Goal: Information Seeking & Learning: Understand process/instructions

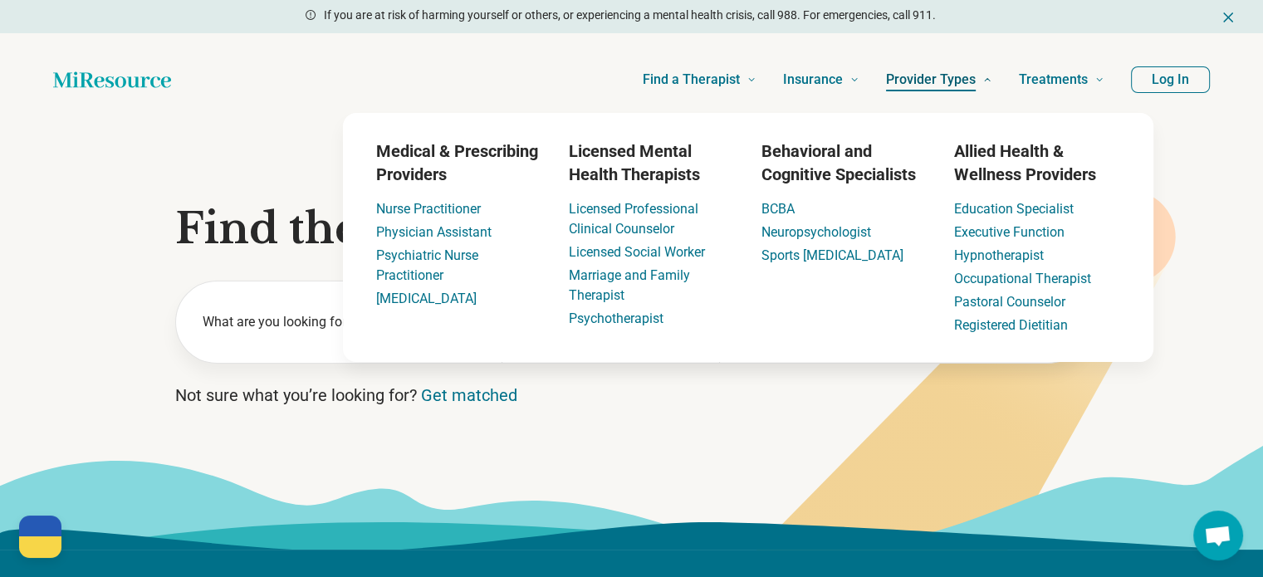
click at [948, 87] on span "Provider Types" at bounding box center [931, 79] width 90 height 23
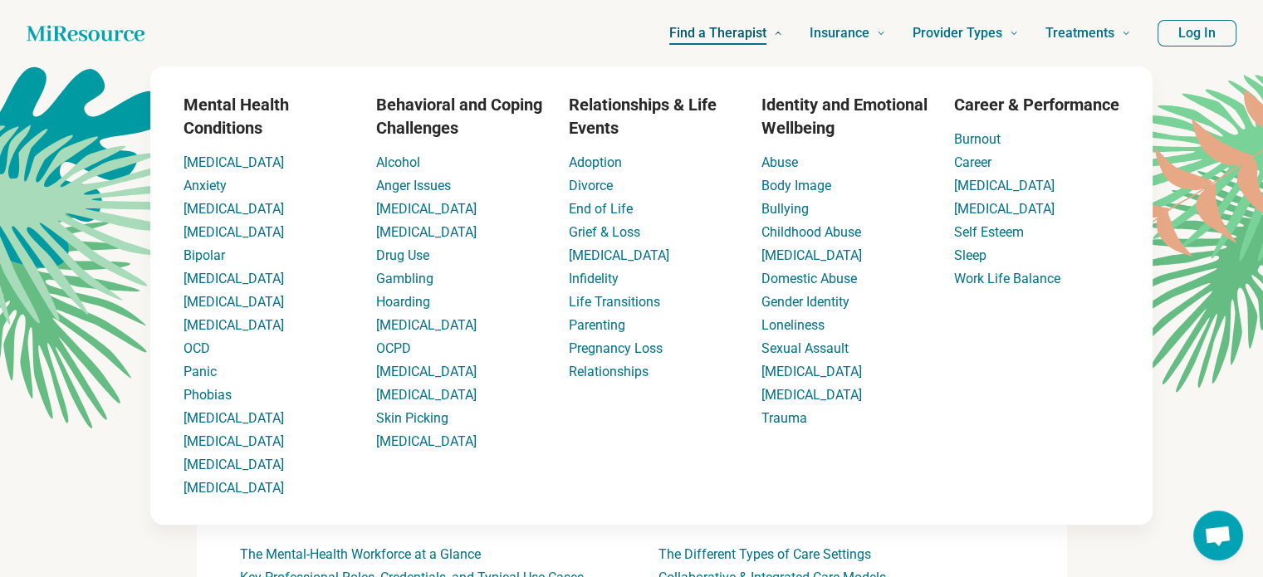
click at [703, 26] on span "Find a Therapist" at bounding box center [717, 33] width 97 height 23
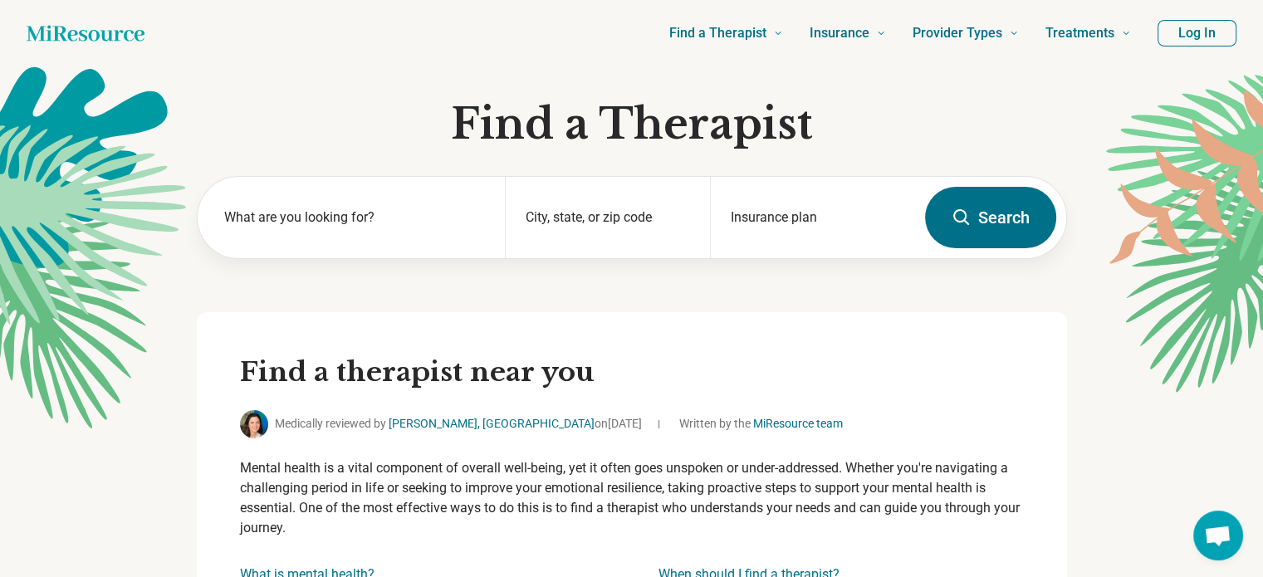
click at [96, 34] on icon "Home page" at bounding box center [86, 33] width 118 height 33
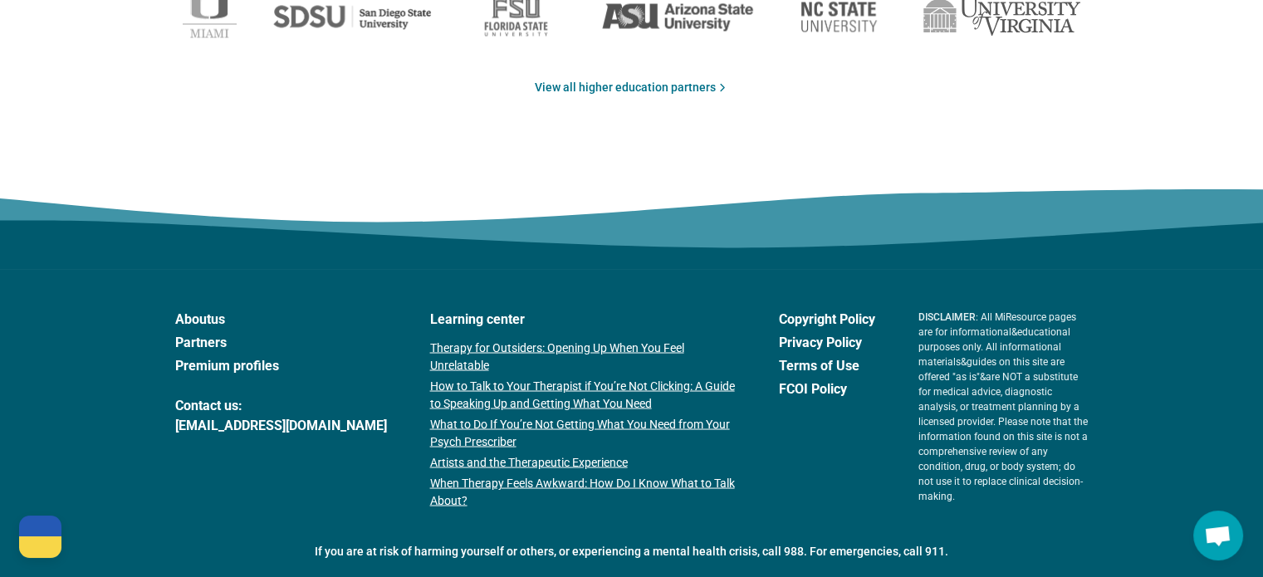
scroll to position [2877, 0]
click at [203, 334] on link "Partners" at bounding box center [281, 342] width 212 height 20
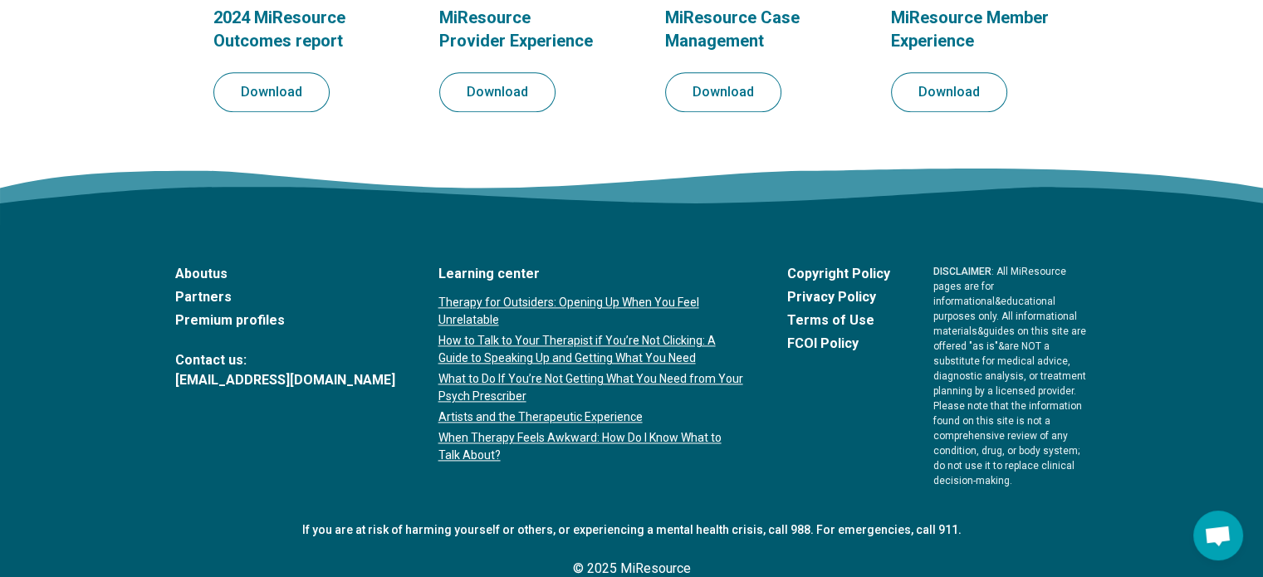
scroll to position [2133, 0]
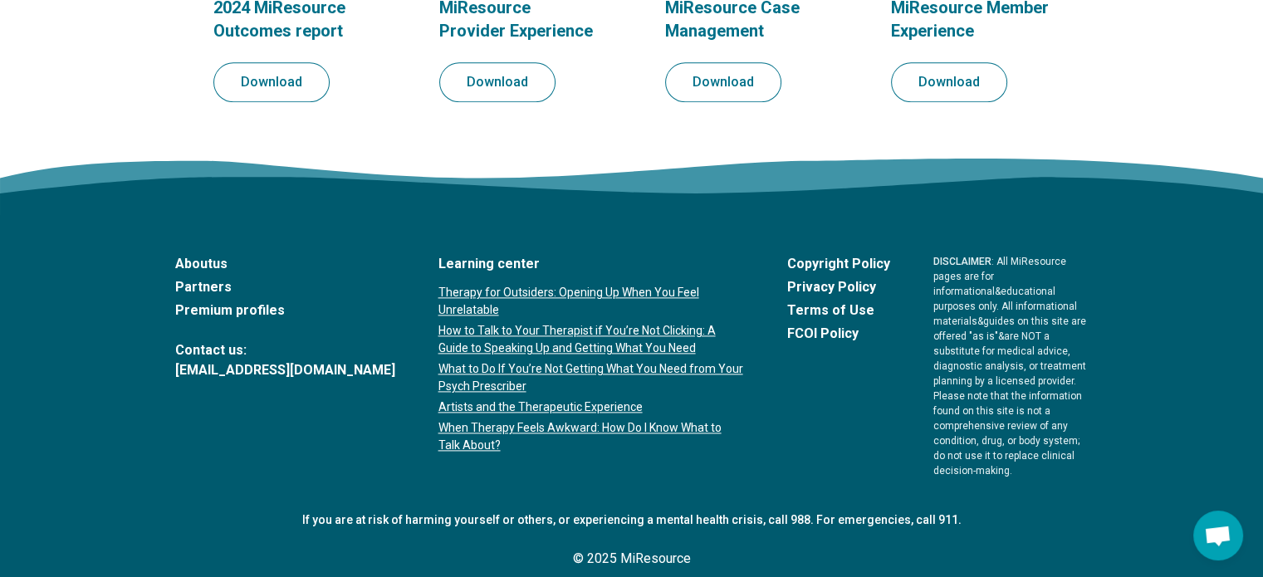
click at [208, 292] on link "Partners" at bounding box center [285, 287] width 220 height 20
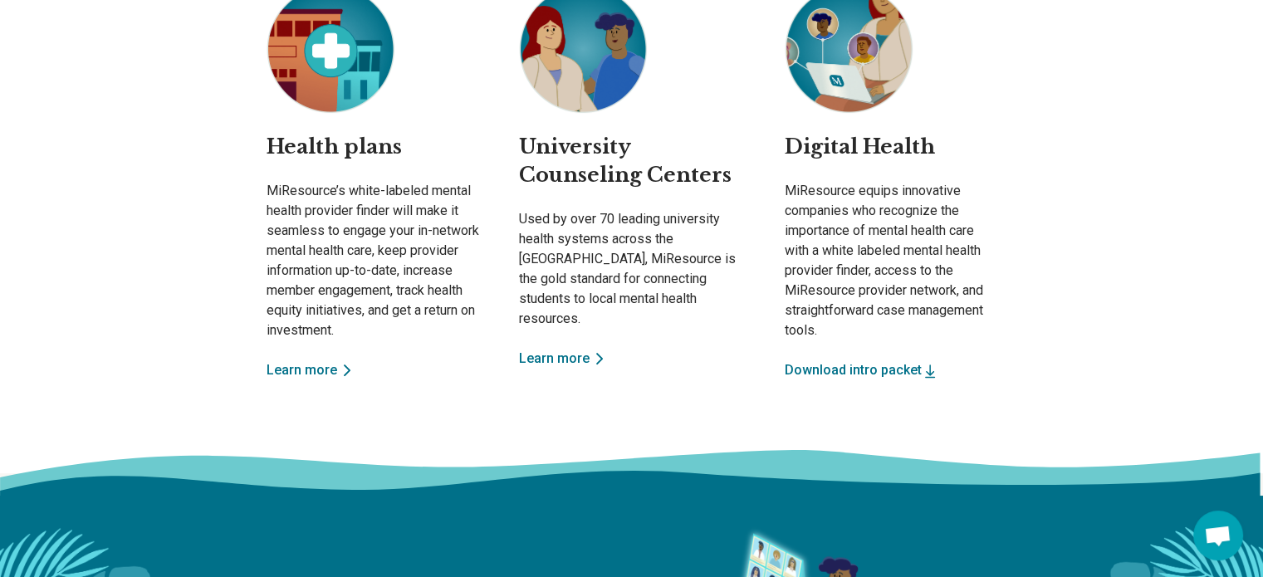
scroll to position [651, 0]
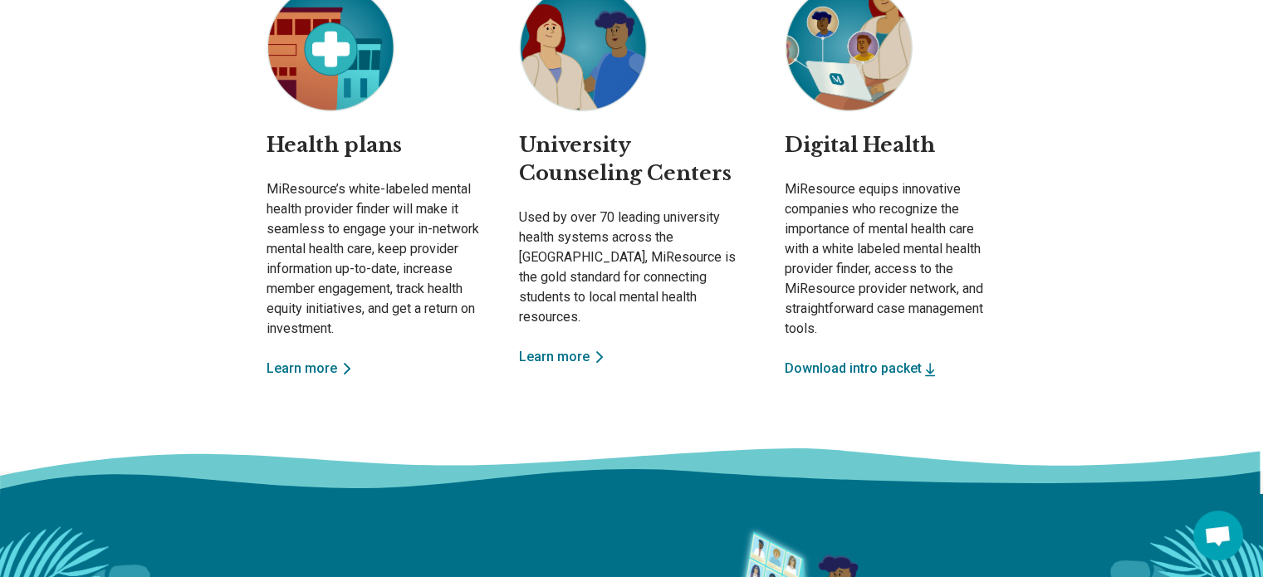
click at [847, 360] on button "Download intro packet" at bounding box center [862, 369] width 154 height 20
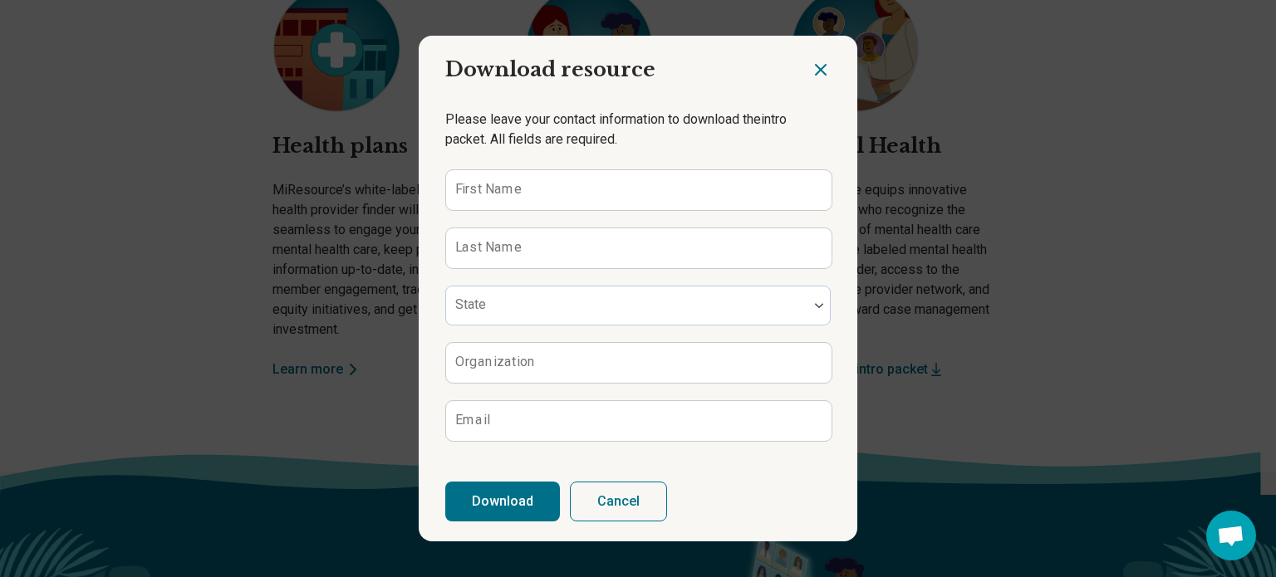
click at [812, 60] on icon "Close dialog" at bounding box center [821, 70] width 20 height 20
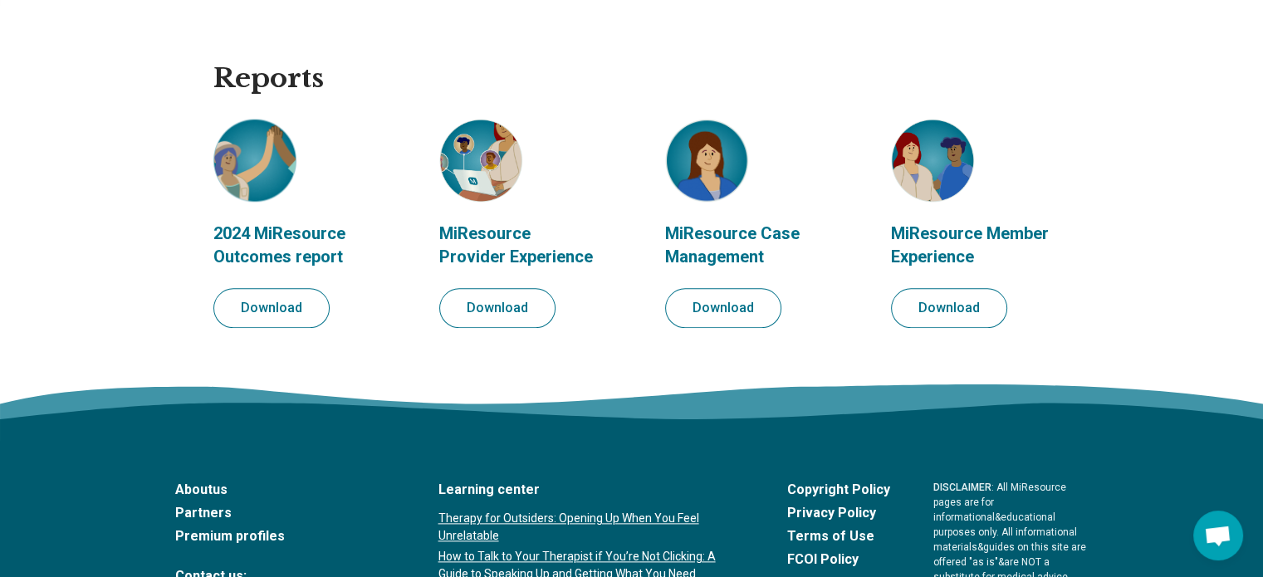
scroll to position [1909, 0]
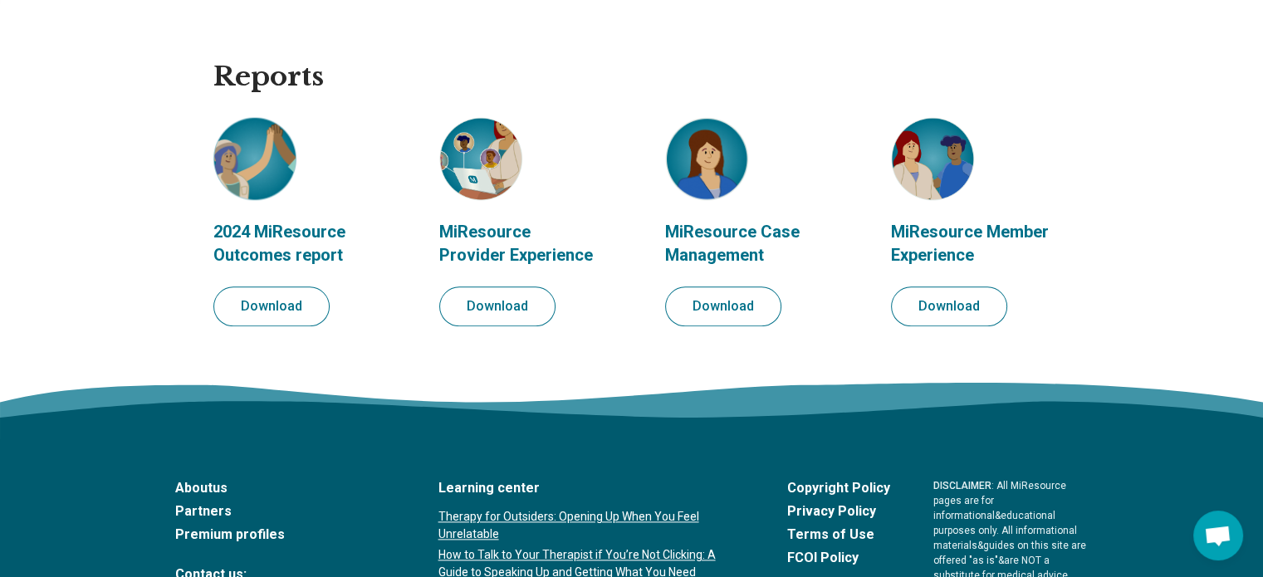
click at [458, 164] on img at bounding box center [480, 158] width 83 height 83
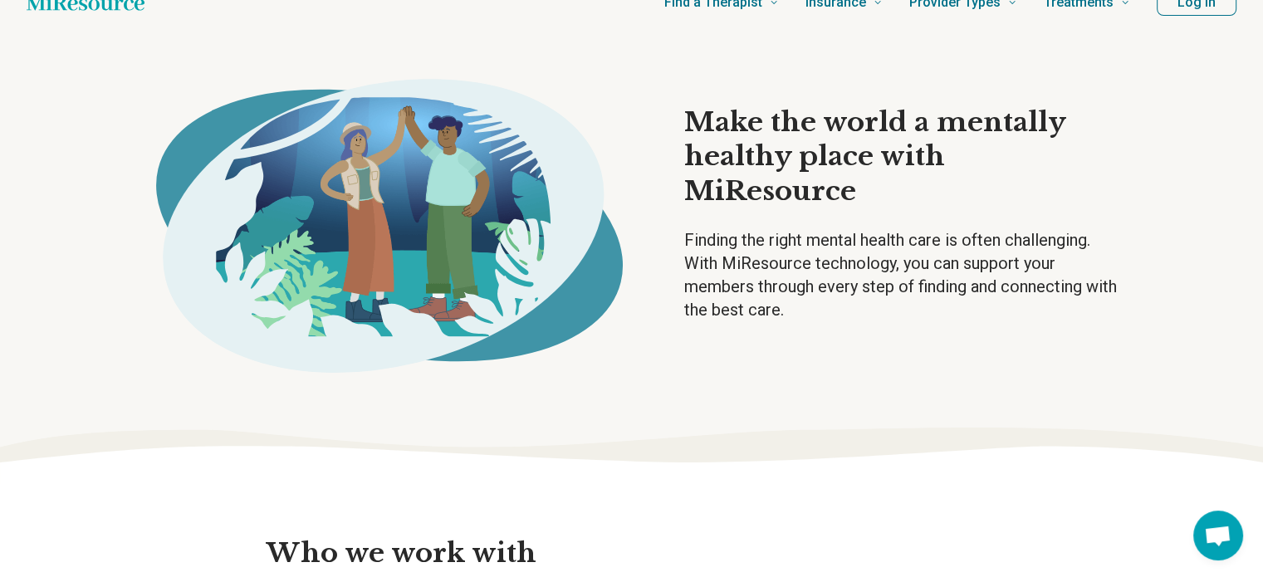
scroll to position [0, 0]
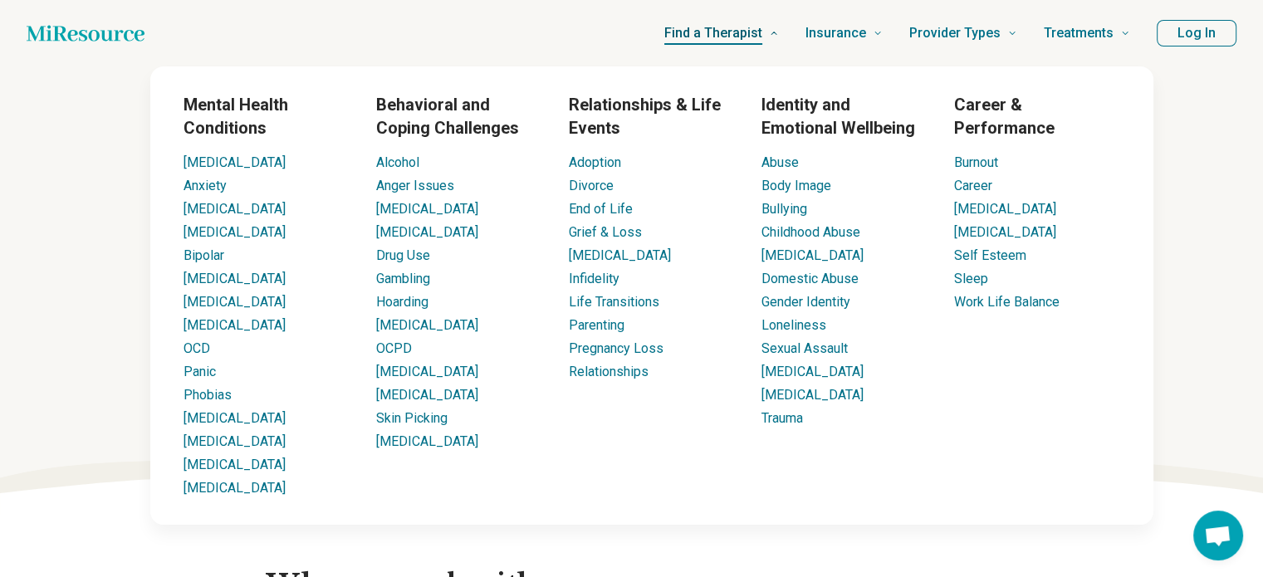
click at [703, 32] on span "Find a Therapist" at bounding box center [713, 33] width 98 height 23
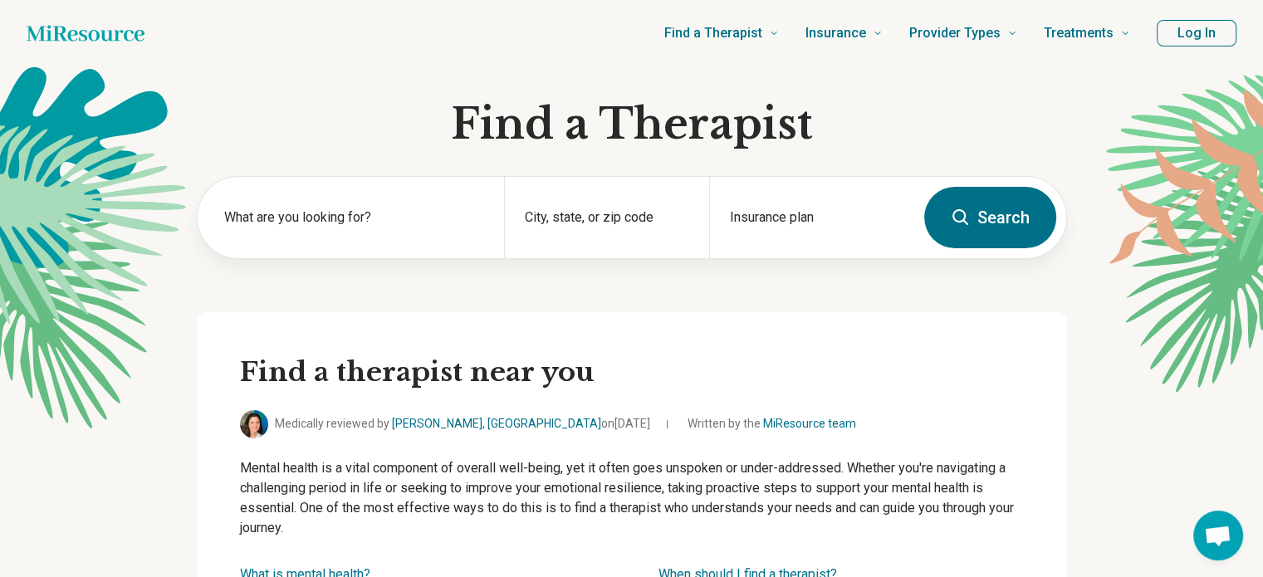
click at [1214, 31] on button "Log In" at bounding box center [1197, 33] width 80 height 27
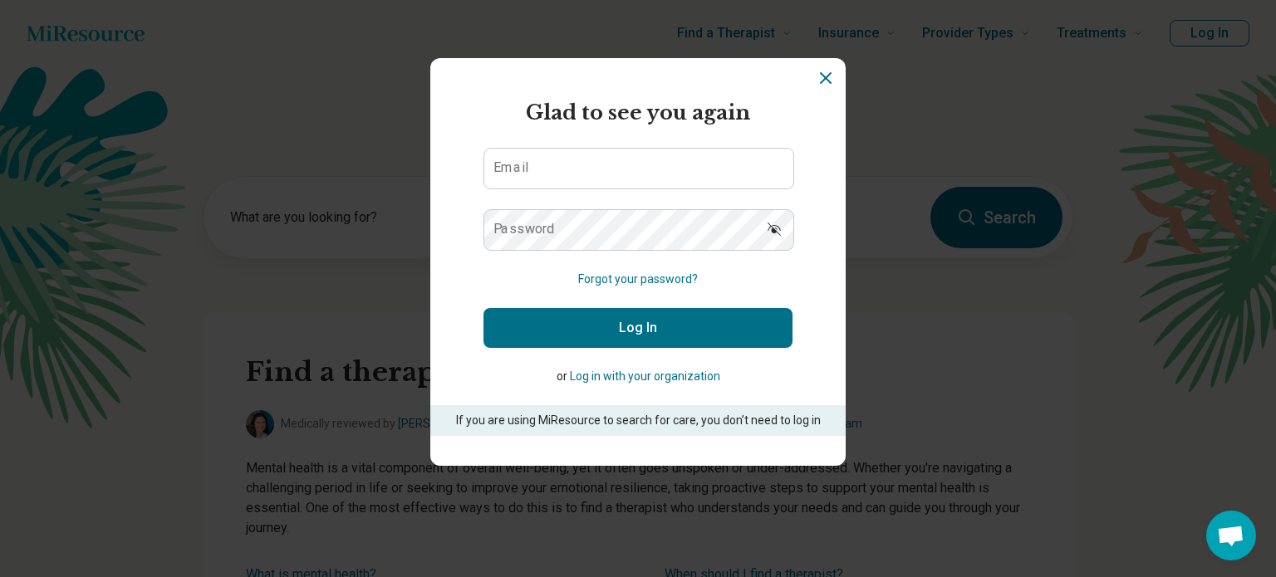
click at [835, 77] on section "Miresource logo Glad to see you again Email Password Forgot your password? Log …" at bounding box center [637, 262] width 415 height 408
click at [821, 86] on icon "Dismiss" at bounding box center [826, 78] width 20 height 20
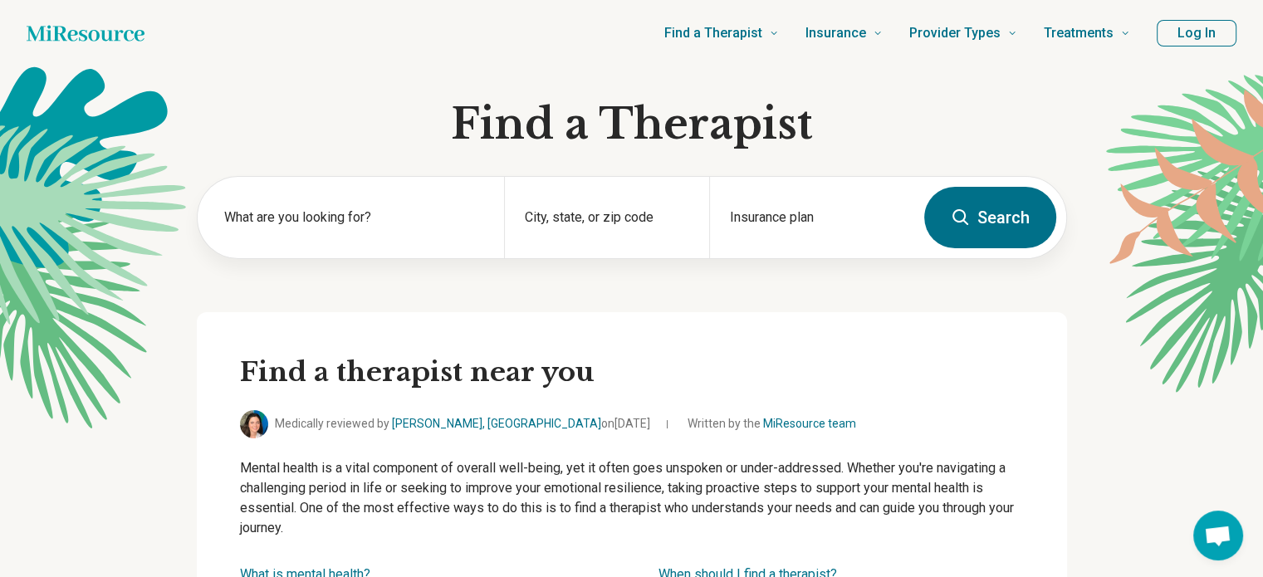
click at [100, 32] on icon "Home page" at bounding box center [86, 33] width 118 height 33
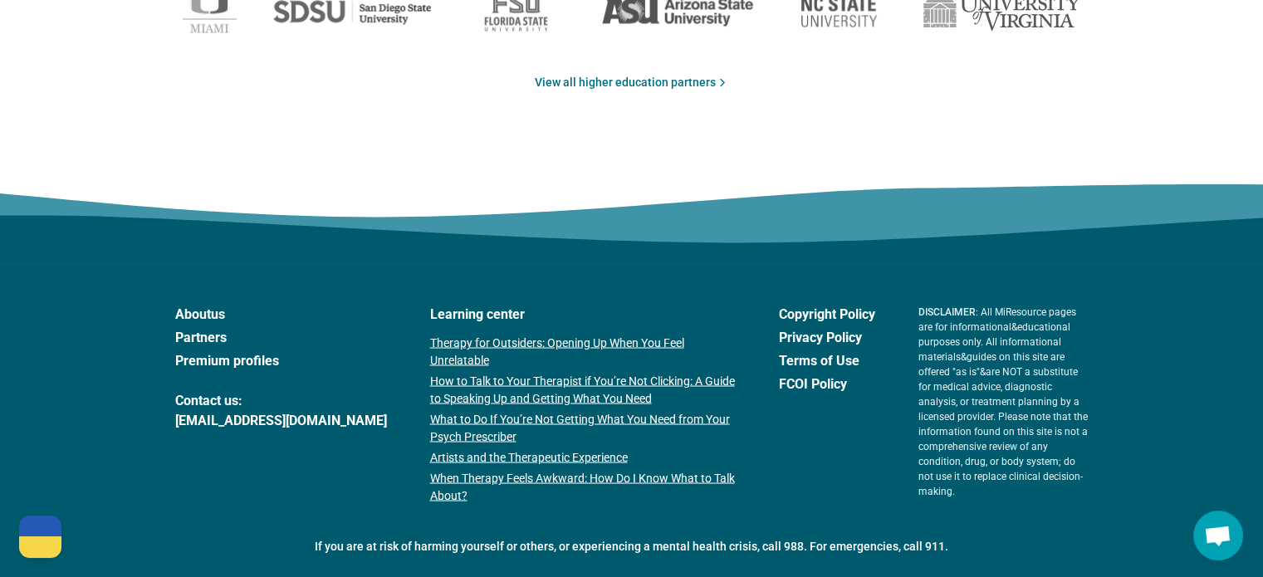
scroll to position [2932, 0]
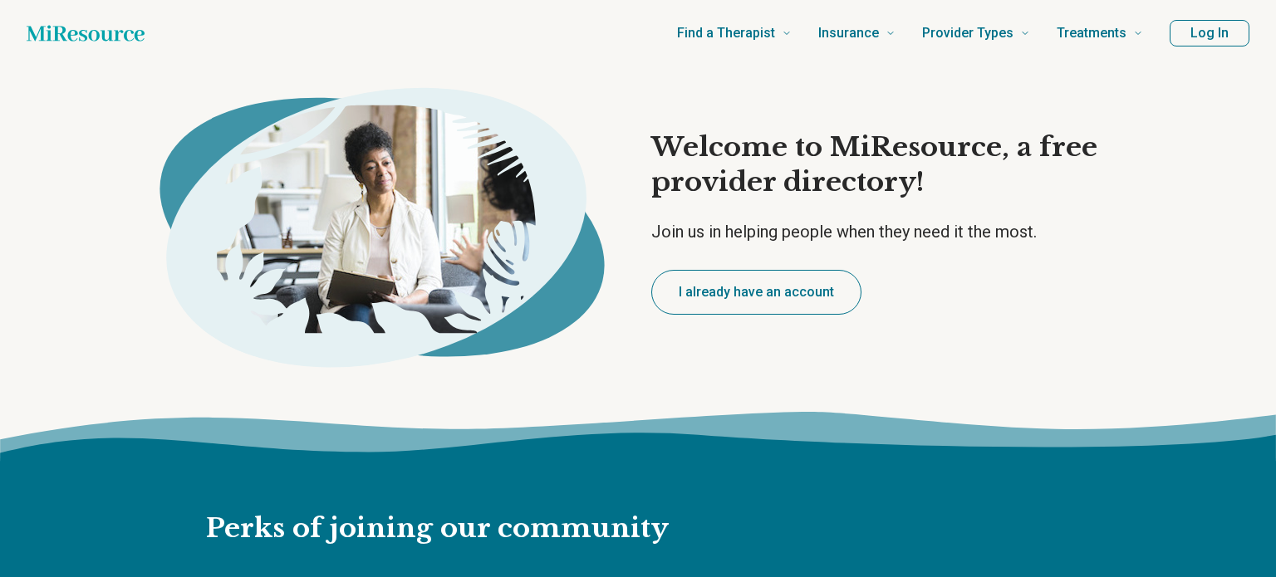
type textarea "*"
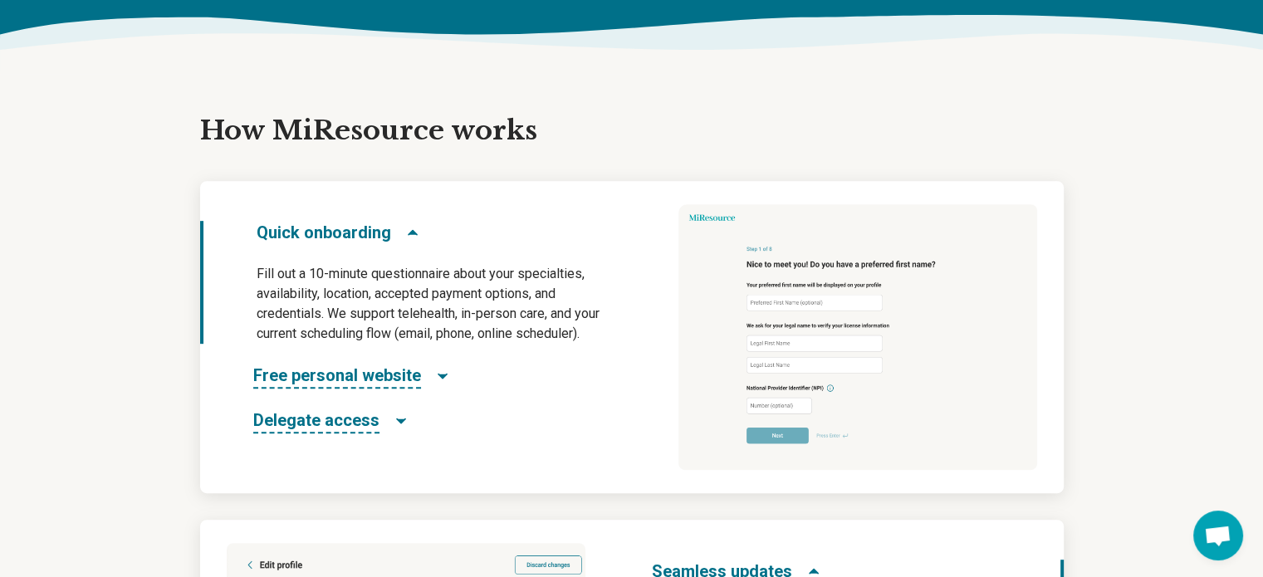
scroll to position [751, 0]
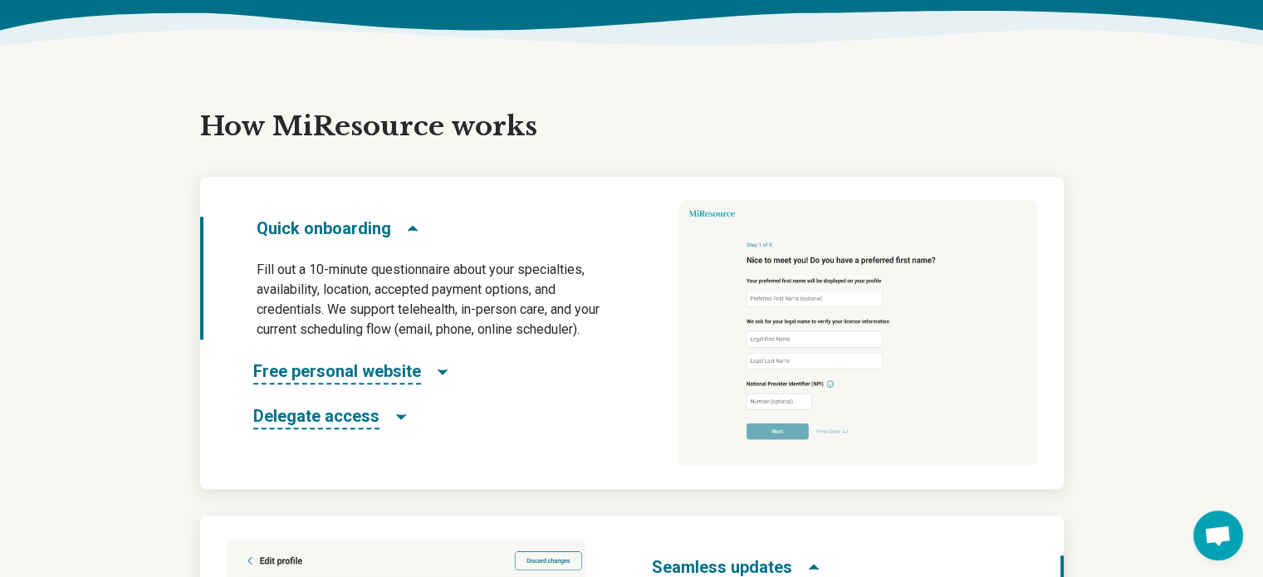
click at [439, 374] on icon "Free personal website" at bounding box center [443, 372] width 8 height 4
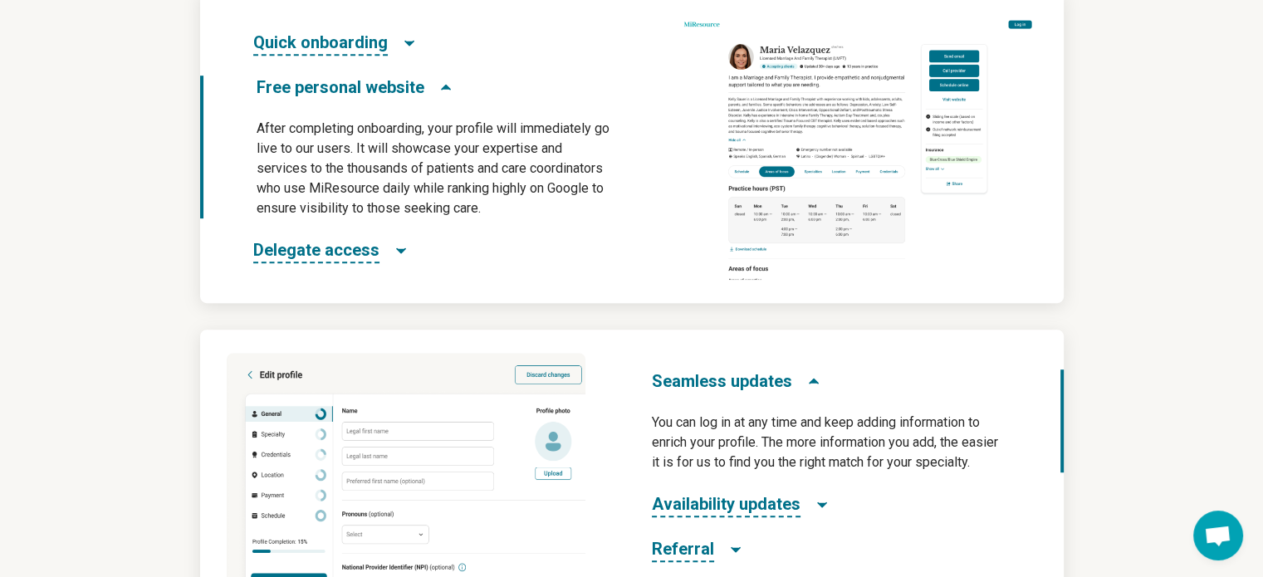
scroll to position [939, 0]
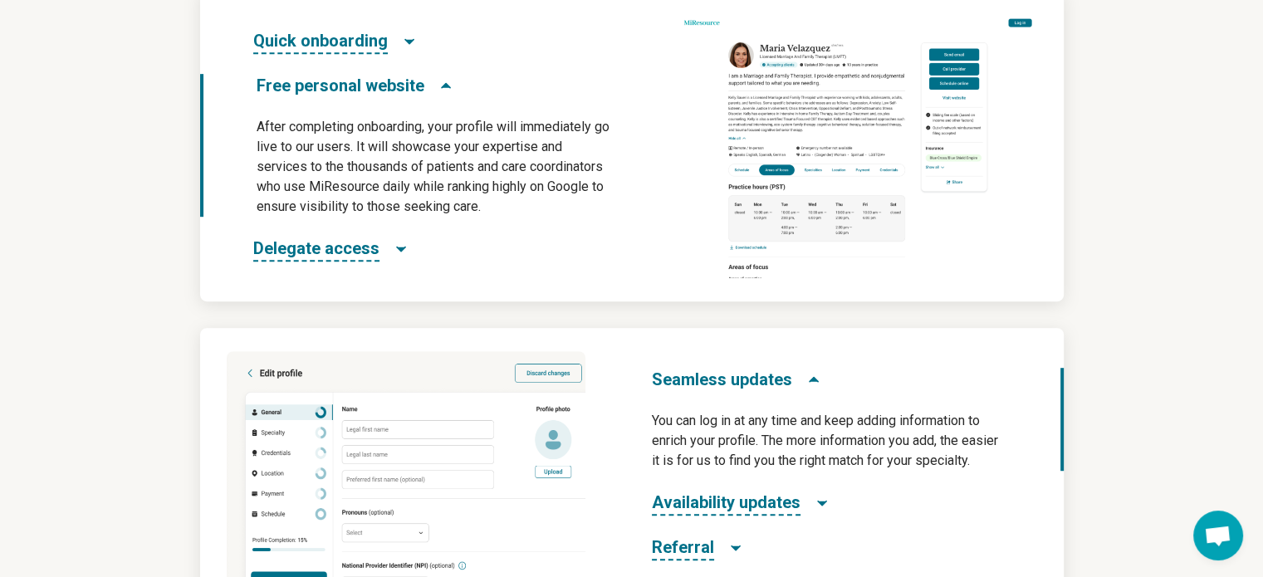
click at [397, 249] on icon "Delegate access" at bounding box center [401, 250] width 8 height 4
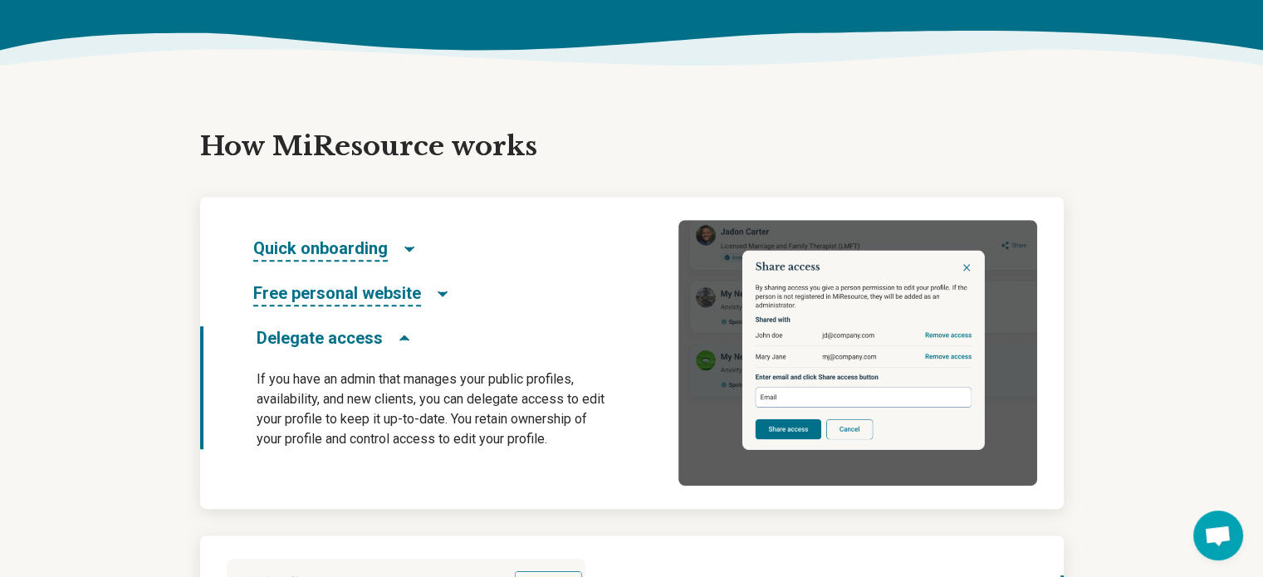
scroll to position [733, 0]
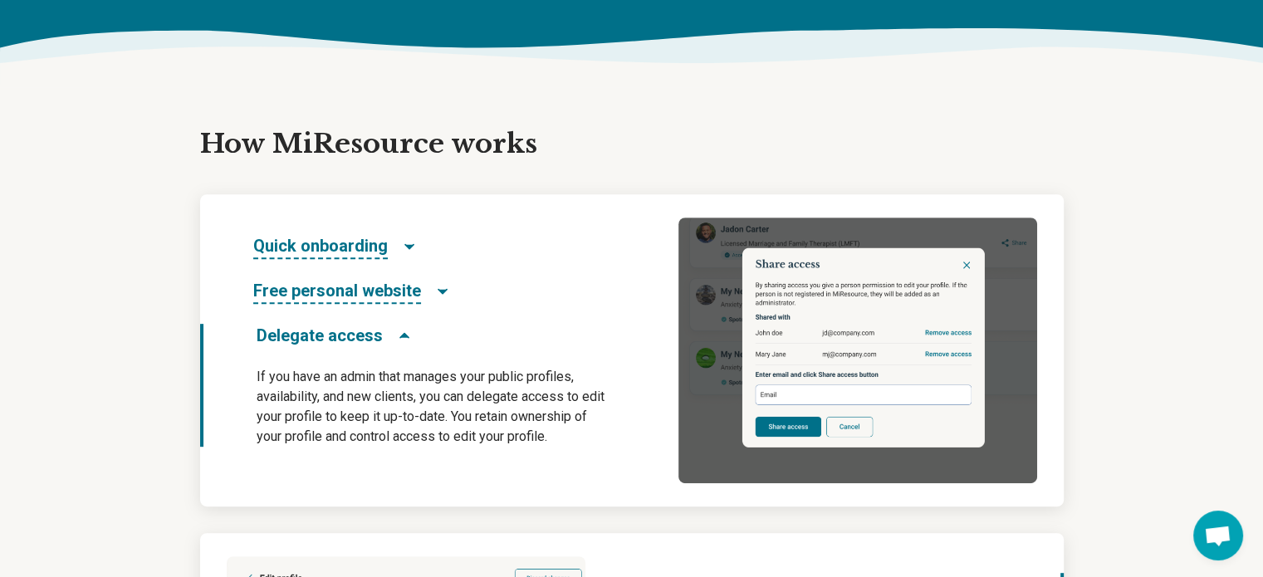
click at [365, 249] on span "Quick onboarding" at bounding box center [320, 246] width 135 height 25
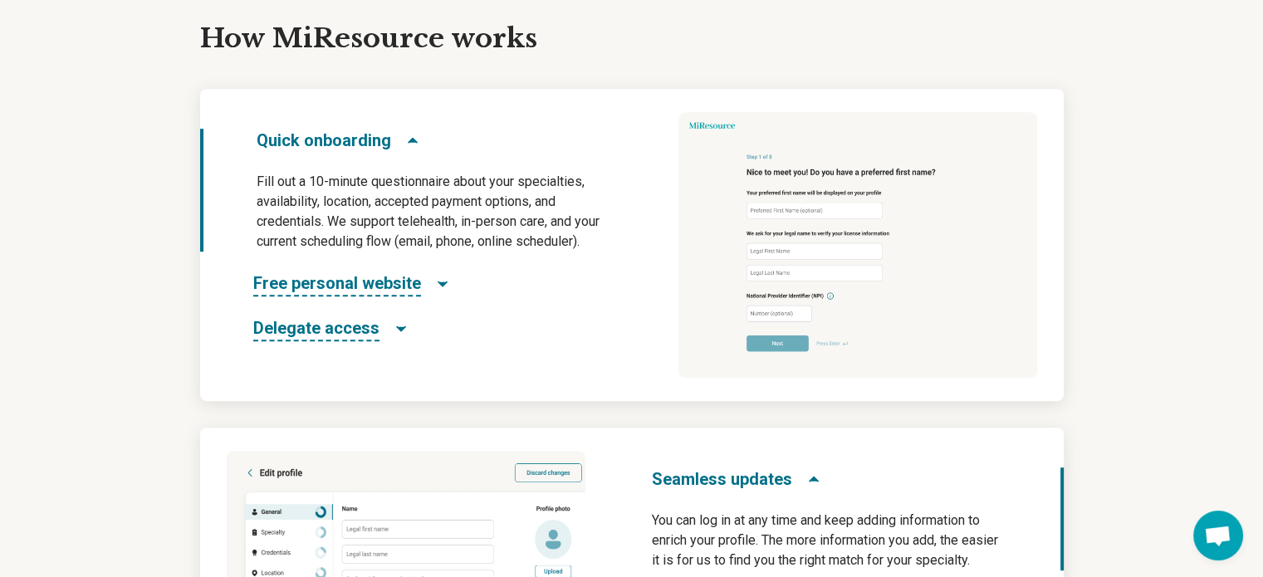
scroll to position [840, 0]
click at [392, 285] on span "Free personal website" at bounding box center [337, 283] width 168 height 25
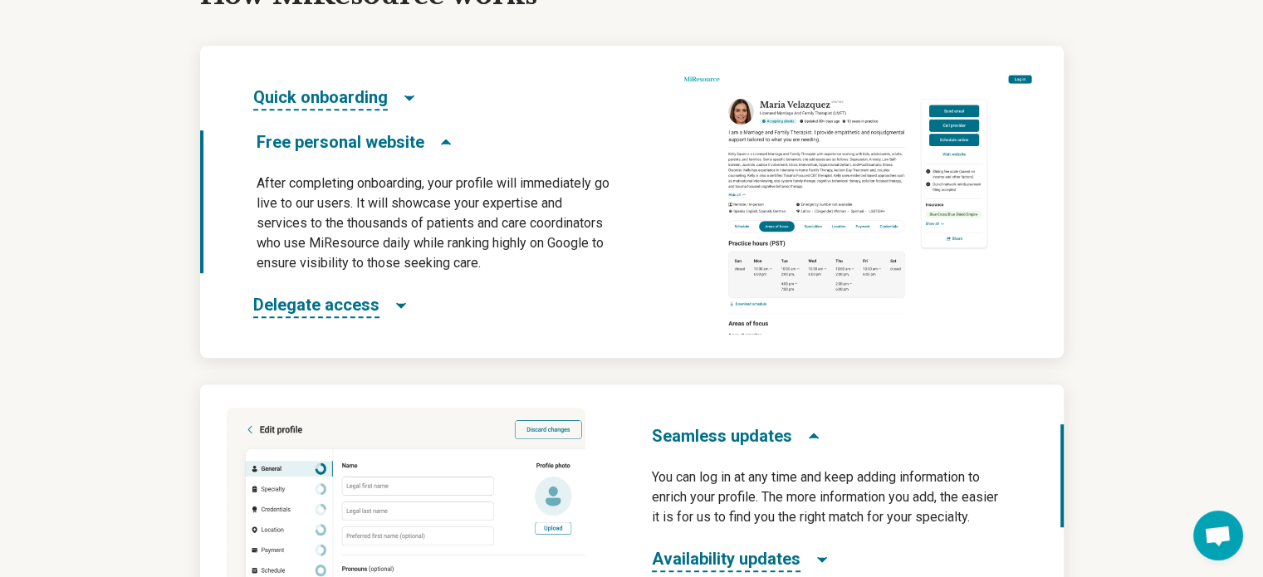
scroll to position [883, 0]
click at [332, 306] on span "Delegate access" at bounding box center [316, 304] width 126 height 25
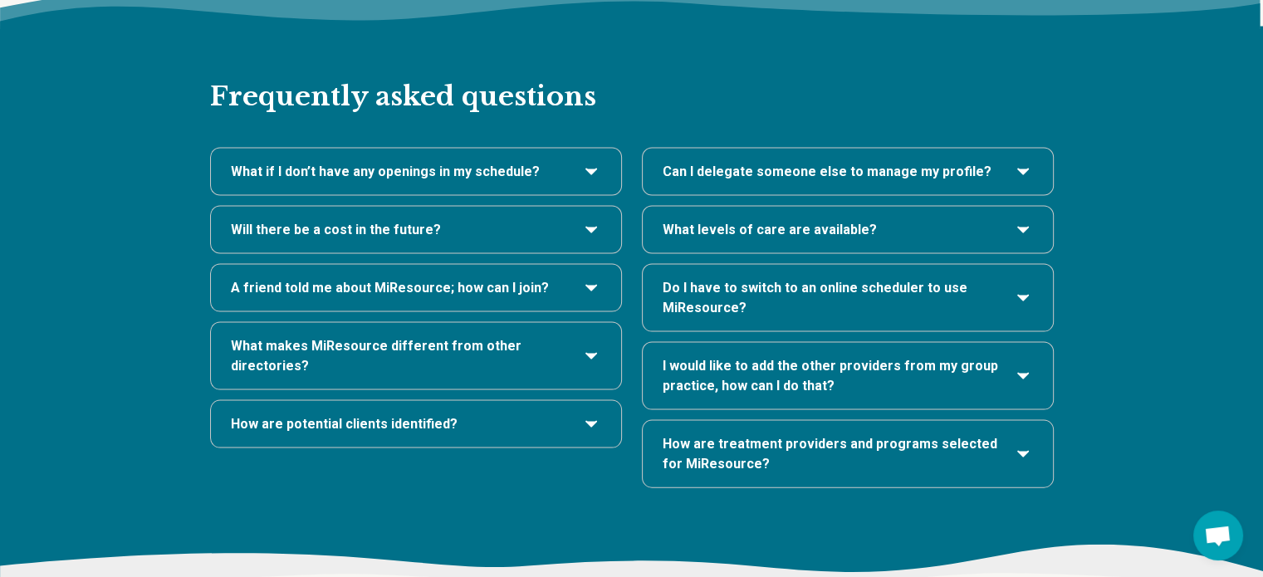
scroll to position [3488, 0]
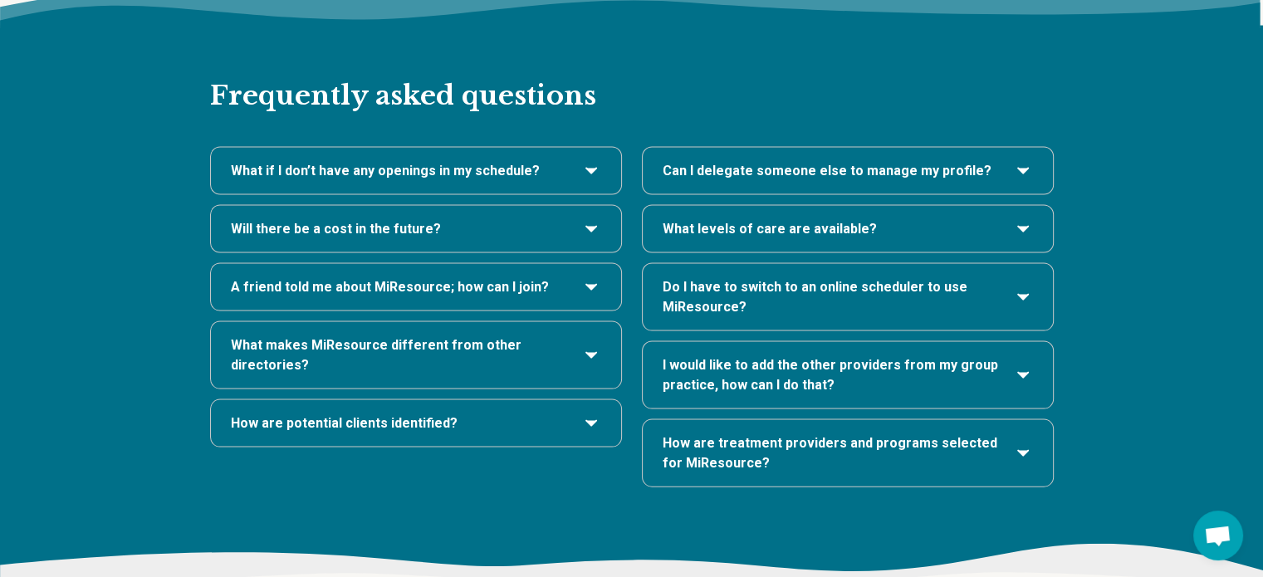
click at [515, 219] on h3 "Will there be a cost in the future?" at bounding box center [416, 229] width 370 height 20
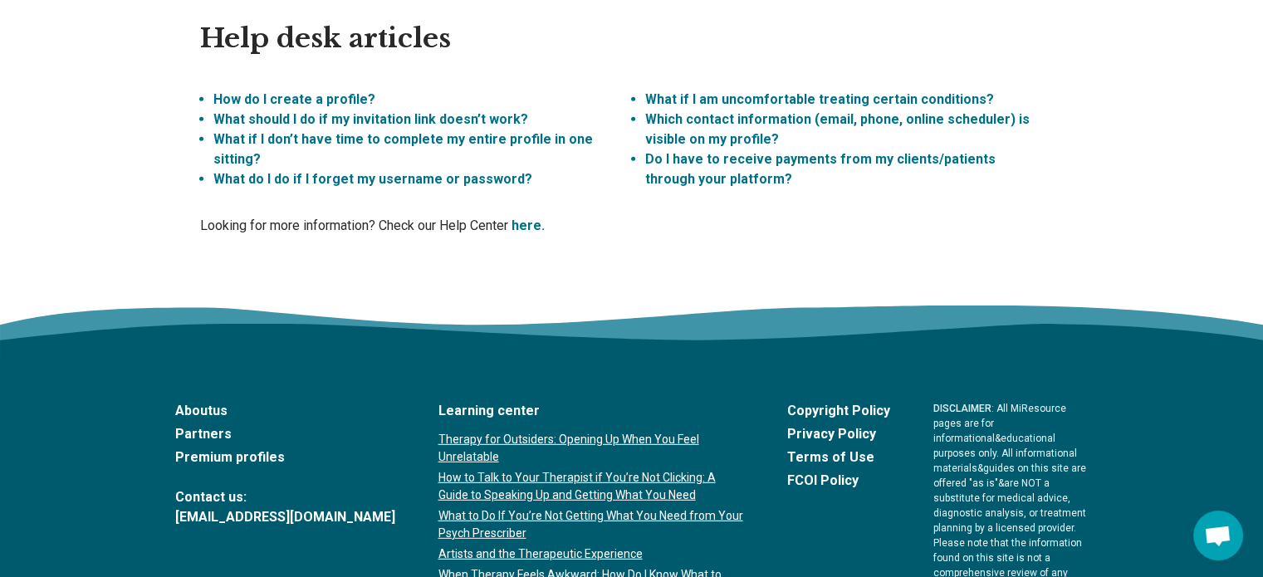
scroll to position [4661, 0]
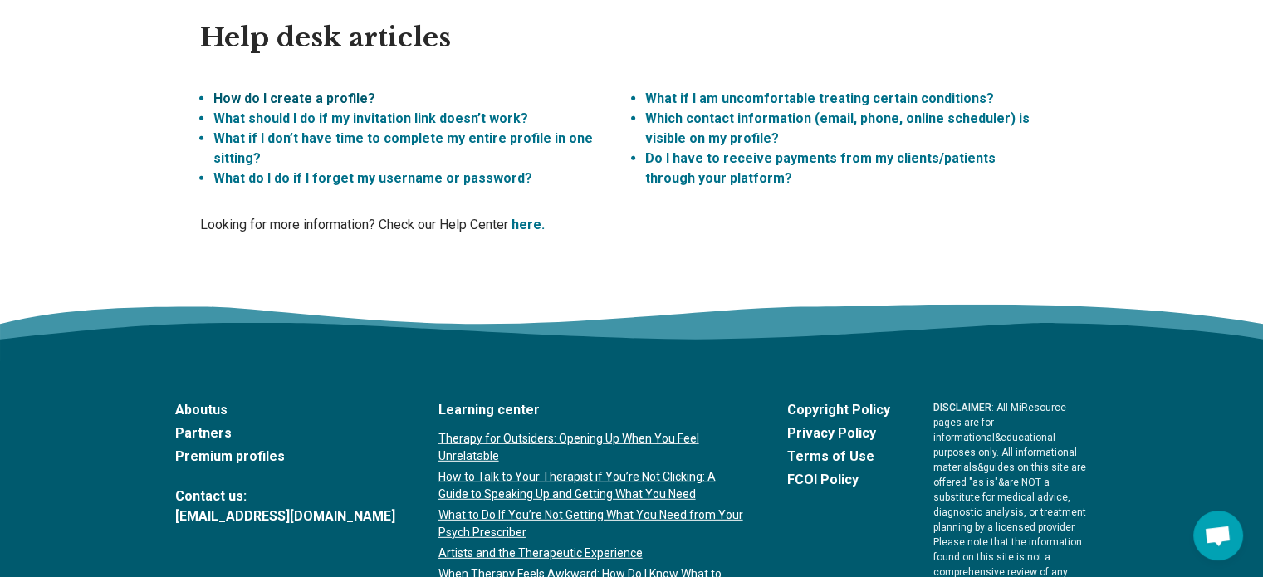
click at [323, 91] on link "How do I create a profile?" at bounding box center [294, 99] width 162 height 16
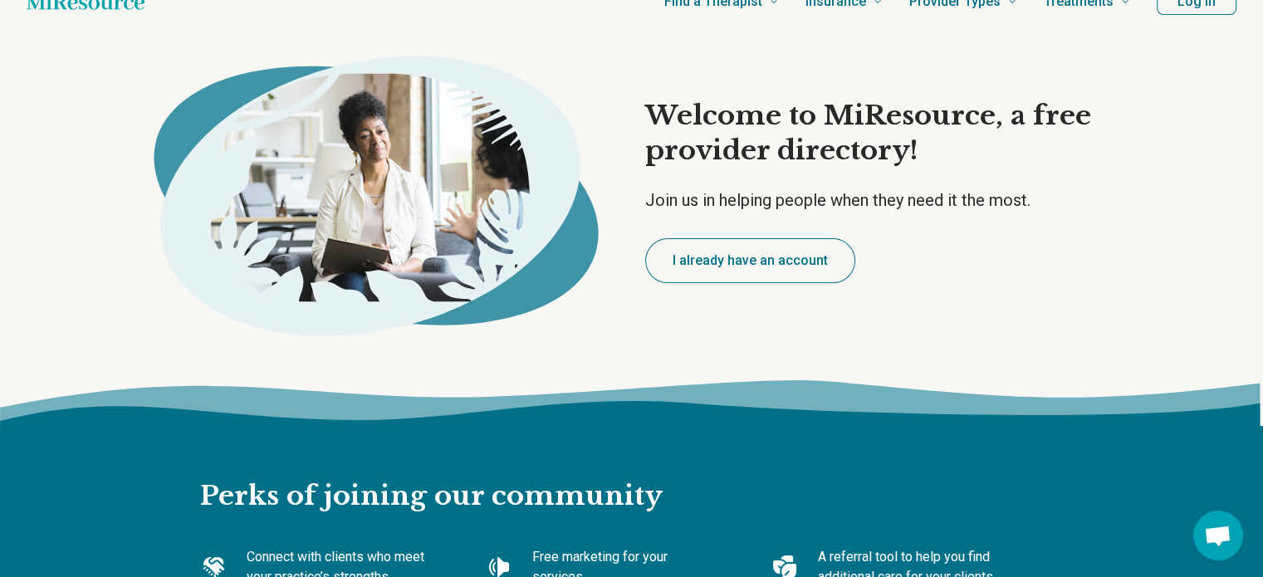
scroll to position [0, 0]
